Goal: Task Accomplishment & Management: Manage account settings

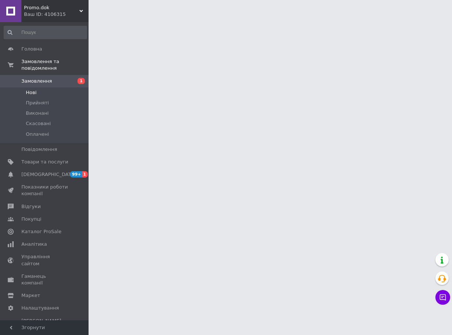
click at [17, 87] on li "Нові" at bounding box center [45, 92] width 91 height 10
click at [38, 87] on li "Нові" at bounding box center [45, 92] width 91 height 10
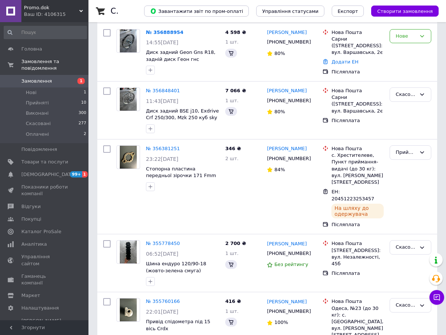
scroll to position [148, 0]
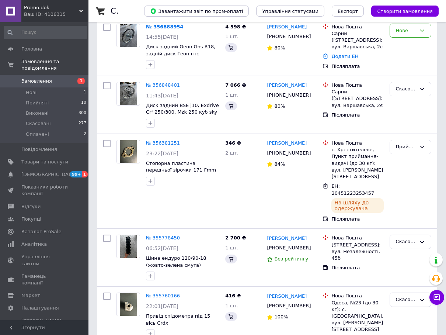
click at [46, 79] on link "Замовлення 1" at bounding box center [45, 81] width 91 height 13
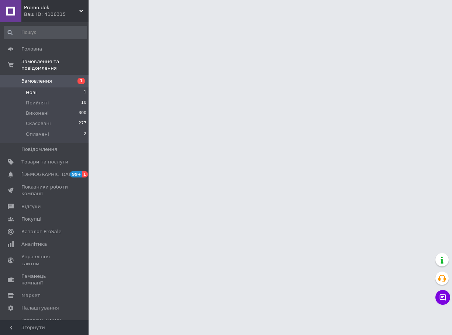
click at [48, 87] on li "Нові 1" at bounding box center [45, 92] width 91 height 10
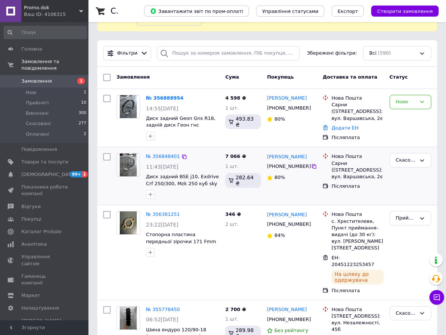
scroll to position [37, 0]
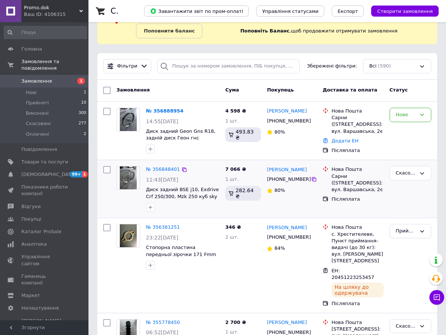
click at [128, 176] on img at bounding box center [128, 177] width 17 height 23
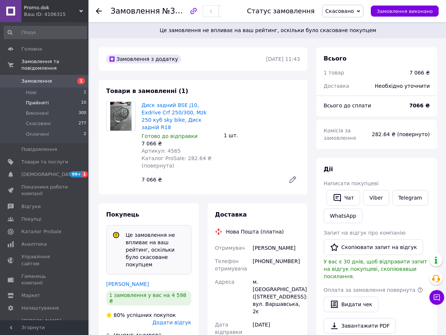
click at [30, 100] on span "Прийняті" at bounding box center [37, 103] width 23 height 7
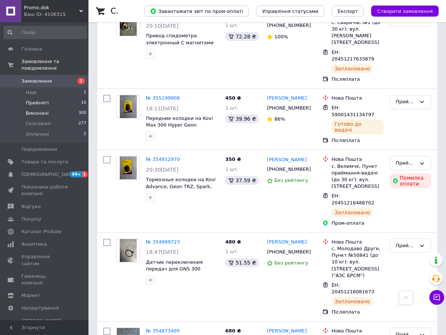
scroll to position [470, 0]
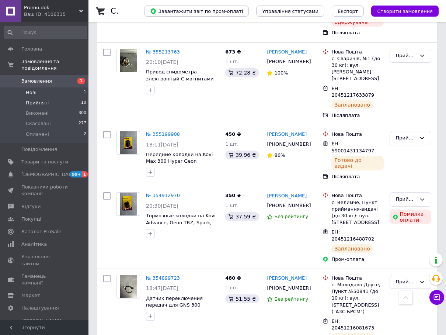
click at [44, 89] on li "Нові 1" at bounding box center [45, 92] width 91 height 10
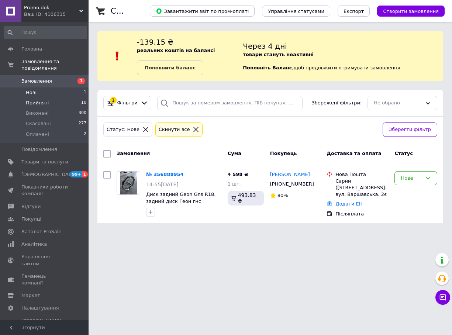
click at [52, 98] on li "Прийняті 10" at bounding box center [45, 103] width 91 height 10
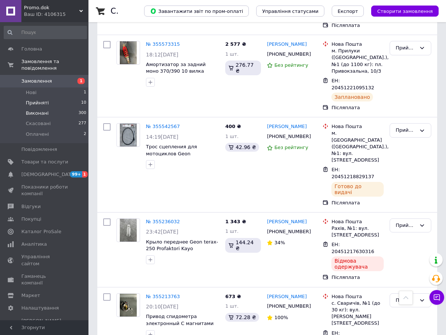
scroll to position [238, 0]
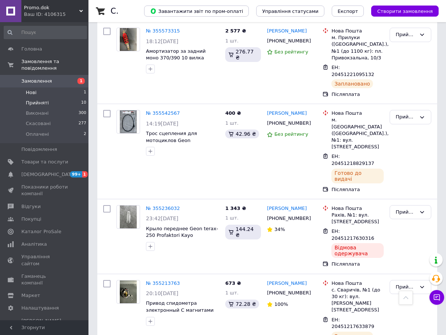
click at [33, 87] on li "Нові 1" at bounding box center [45, 92] width 91 height 10
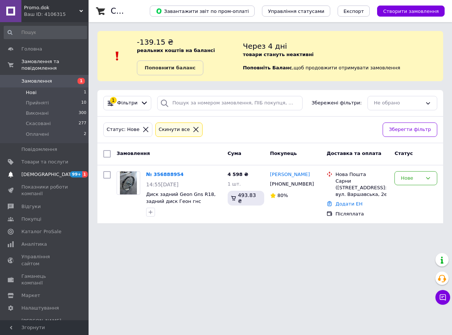
click at [26, 168] on link "Сповіщення 99+ 1" at bounding box center [45, 174] width 91 height 13
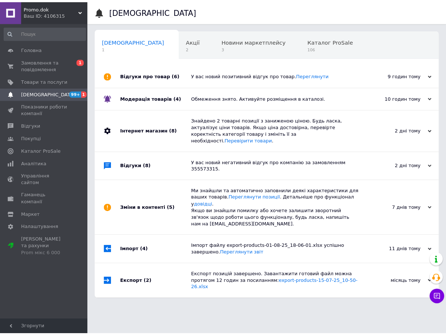
scroll to position [0, 4]
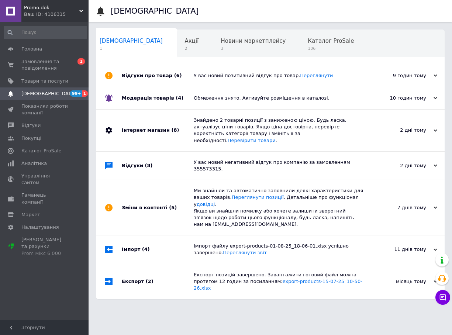
click at [220, 75] on div "У вас новий позитивний відгук про товар. Переглянути" at bounding box center [279, 75] width 170 height 7
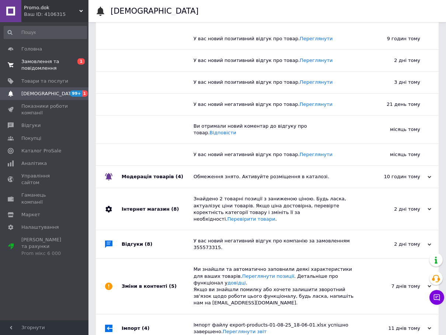
scroll to position [74, 0]
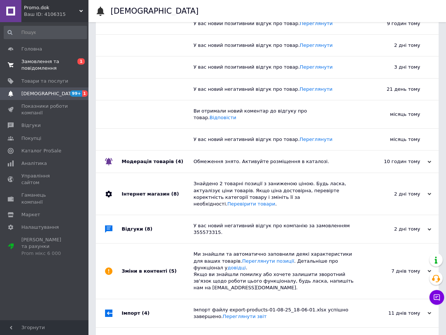
click at [41, 68] on span "Замовлення та повідомлення" at bounding box center [44, 64] width 47 height 13
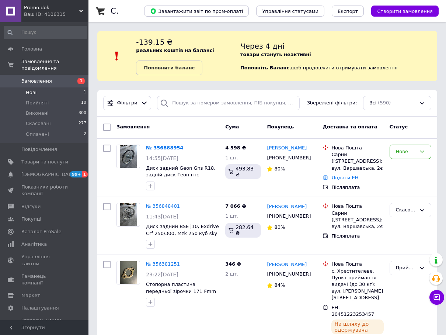
click at [37, 87] on li "Нові 1" at bounding box center [45, 92] width 91 height 10
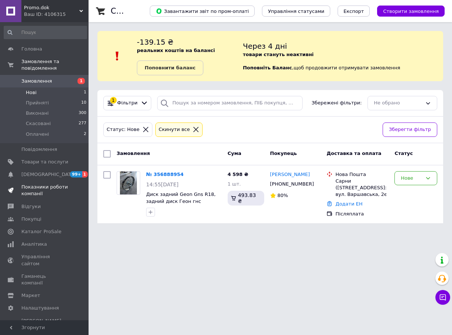
click at [23, 184] on span "Показники роботи компанії" at bounding box center [44, 190] width 47 height 13
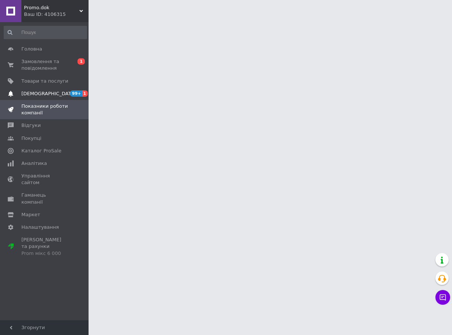
click at [58, 90] on span "[DEMOGRAPHIC_DATA]" at bounding box center [44, 93] width 47 height 7
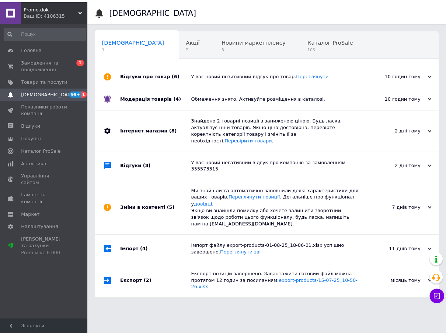
scroll to position [0, 4]
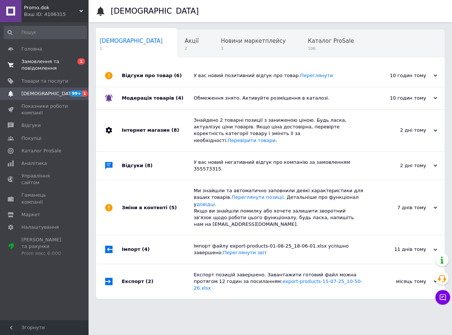
click at [31, 62] on span "Замовлення та повідомлення" at bounding box center [44, 64] width 47 height 13
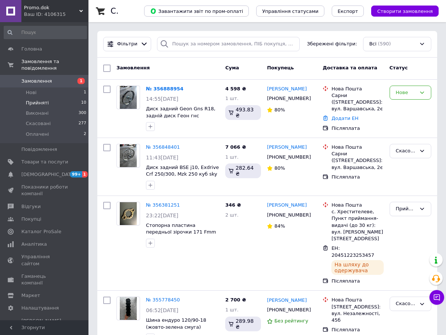
click at [44, 100] on span "Прийняті" at bounding box center [37, 103] width 23 height 7
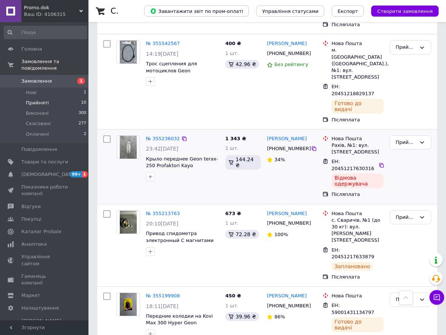
scroll to position [295, 0]
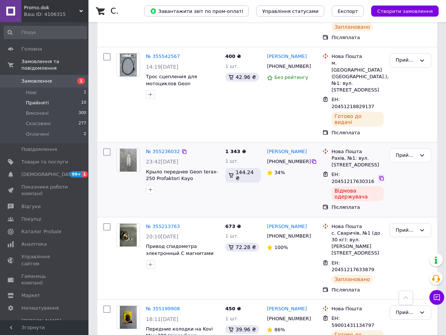
click at [380, 176] on icon at bounding box center [382, 178] width 4 height 4
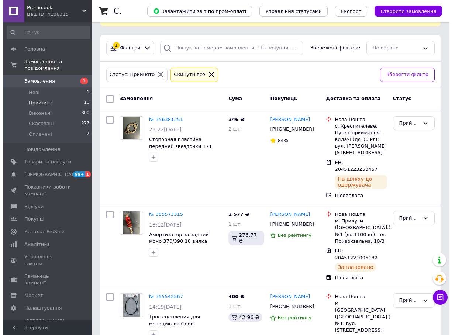
scroll to position [0, 0]
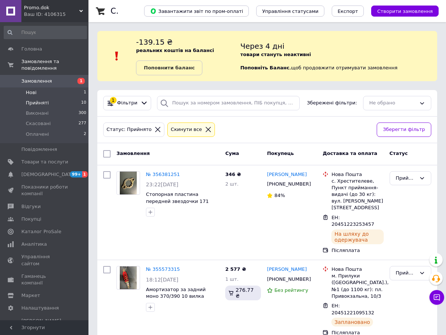
click at [42, 87] on li "Нові 1" at bounding box center [45, 92] width 91 height 10
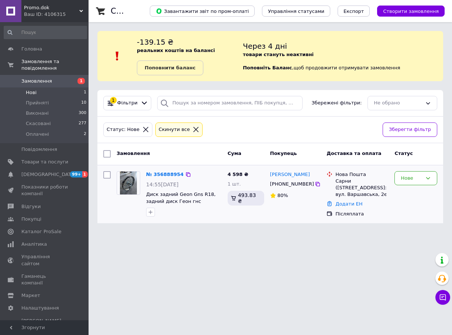
click at [132, 181] on img at bounding box center [128, 183] width 17 height 23
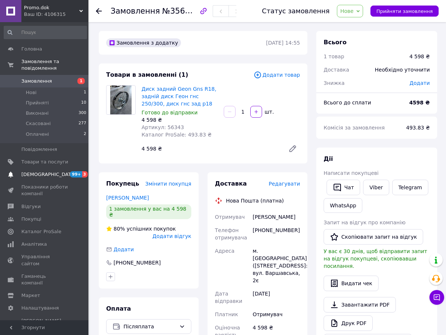
click at [41, 171] on span "[DEMOGRAPHIC_DATA]" at bounding box center [48, 174] width 55 height 7
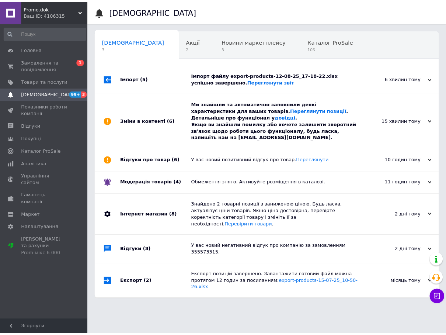
scroll to position [0, 4]
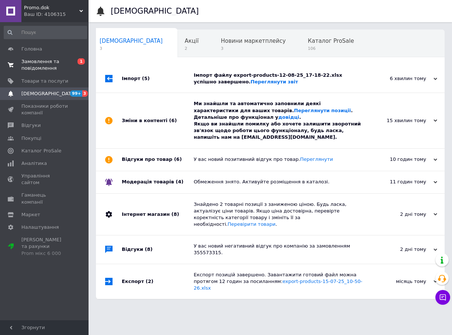
click at [30, 66] on span "Замовлення та повідомлення" at bounding box center [44, 64] width 47 height 13
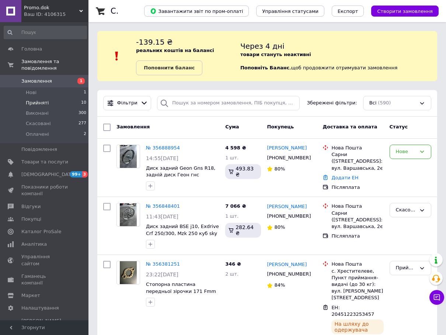
click at [52, 98] on li "Прийняті 10" at bounding box center [45, 103] width 91 height 10
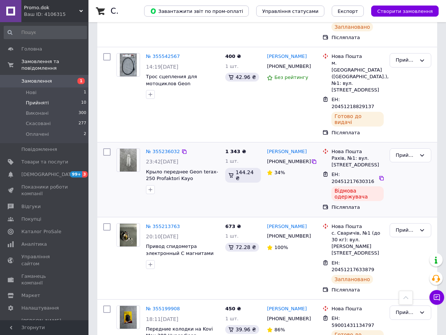
scroll to position [369, 0]
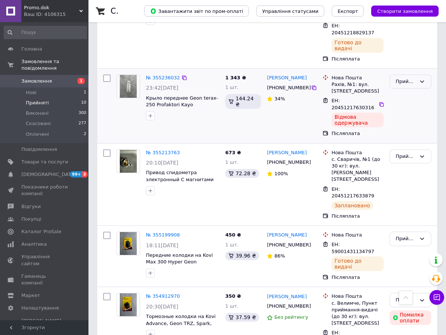
click at [428, 75] on div "Прийнято" at bounding box center [411, 82] width 42 height 14
click at [402, 104] on li "Скасовано" at bounding box center [410, 111] width 41 height 14
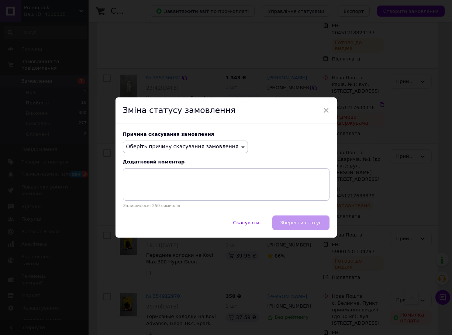
drag, startPoint x: 198, startPoint y: 153, endPoint x: 200, endPoint y: 150, distance: 4.2
click at [200, 150] on div "Причина скасування замовлення Оберіть причину скасування замовлення Немає в ная…" at bounding box center [225, 169] width 221 height 91
drag, startPoint x: 200, startPoint y: 150, endPoint x: 205, endPoint y: 149, distance: 5.0
click at [202, 149] on span "Оберіть причину скасування замовлення" at bounding box center [182, 146] width 113 height 6
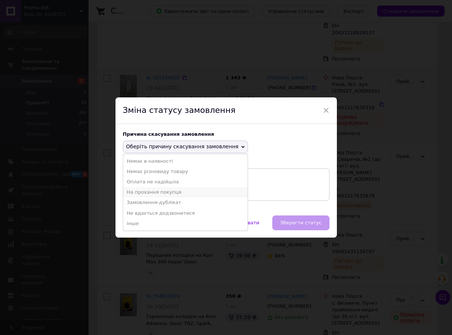
click at [176, 188] on li "На прохання покупця" at bounding box center [185, 192] width 125 height 10
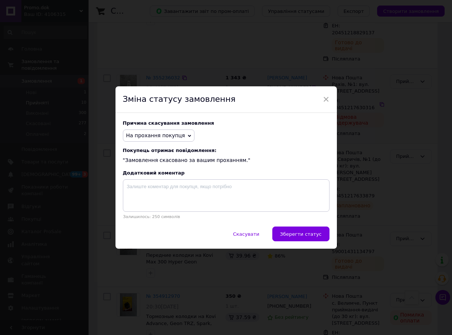
drag, startPoint x: 292, startPoint y: 225, endPoint x: 298, endPoint y: 234, distance: 10.5
click at [293, 225] on div "Причина скасування замовлення На прохання покупця Немає в наявності Немає різно…" at bounding box center [225, 170] width 221 height 114
click at [298, 234] on span "Зберегти статус" at bounding box center [301, 234] width 42 height 6
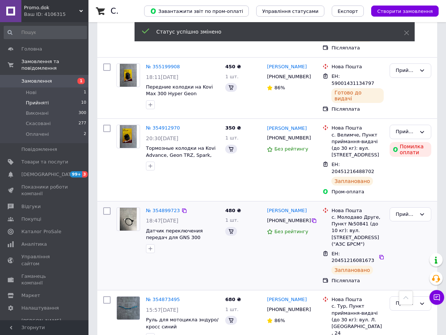
scroll to position [543, 0]
